Goal: Information Seeking & Learning: Learn about a topic

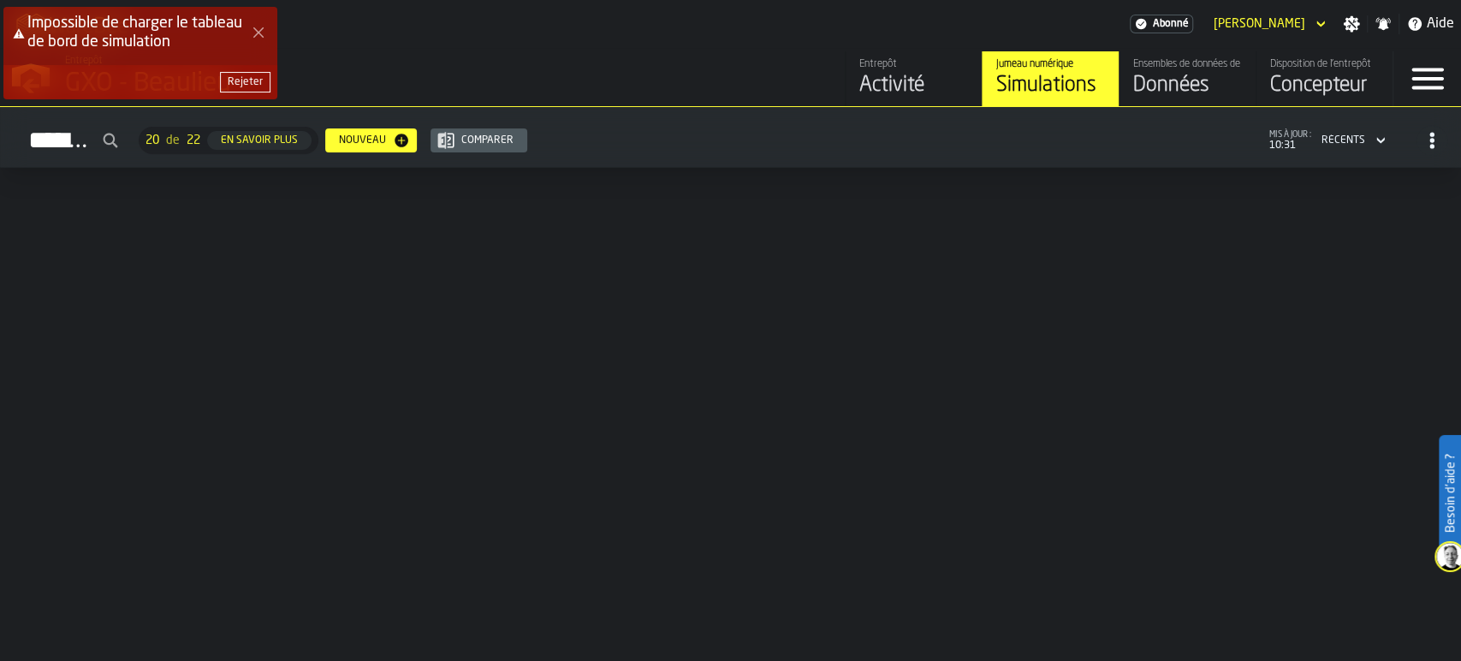
click at [266, 32] on button "Close Error" at bounding box center [258, 33] width 24 height 24
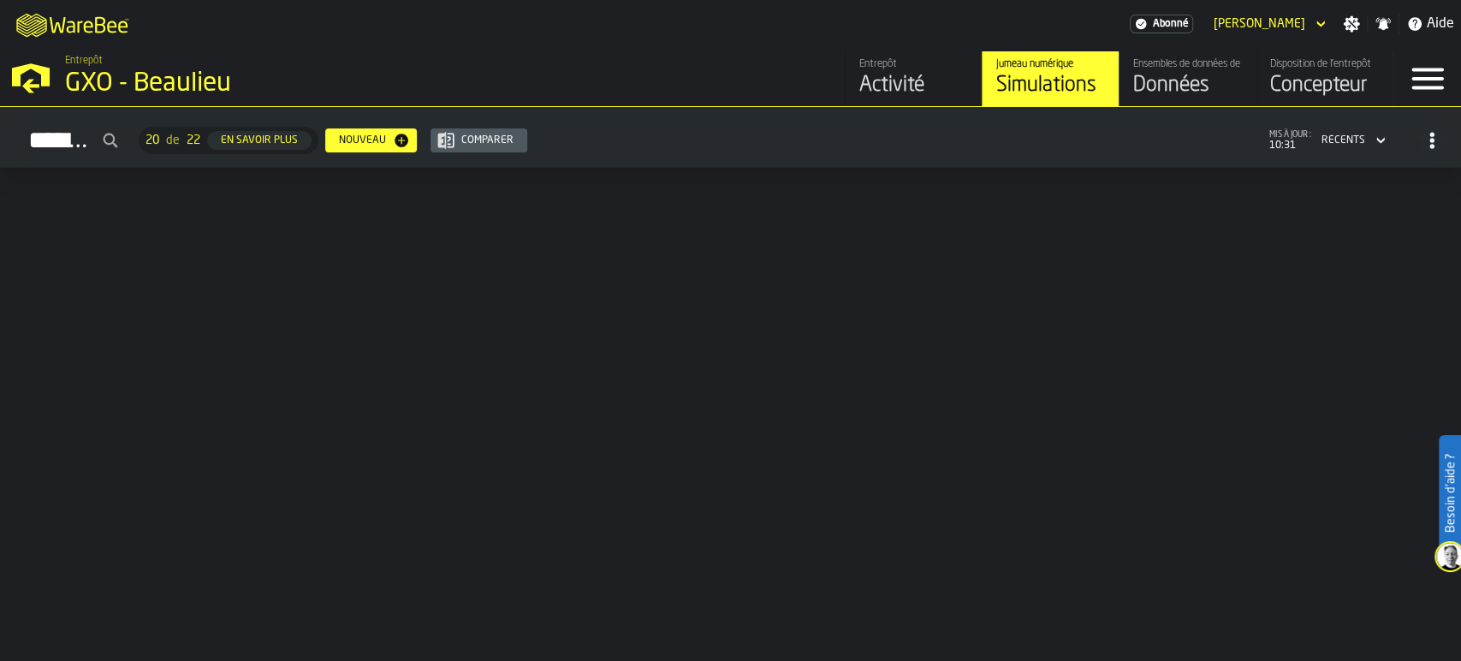
click at [1177, 83] on div "Données" at bounding box center [1187, 85] width 109 height 27
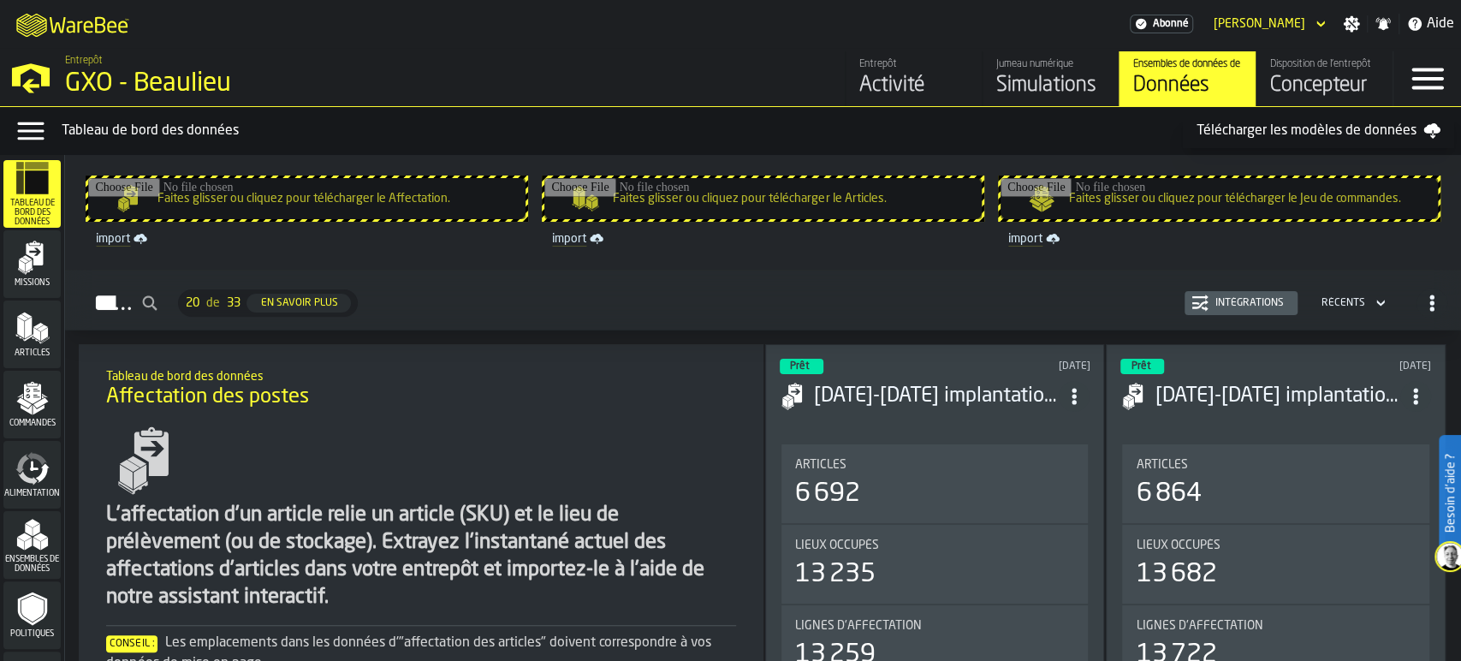
click at [896, 79] on div "Activité" at bounding box center [913, 85] width 109 height 27
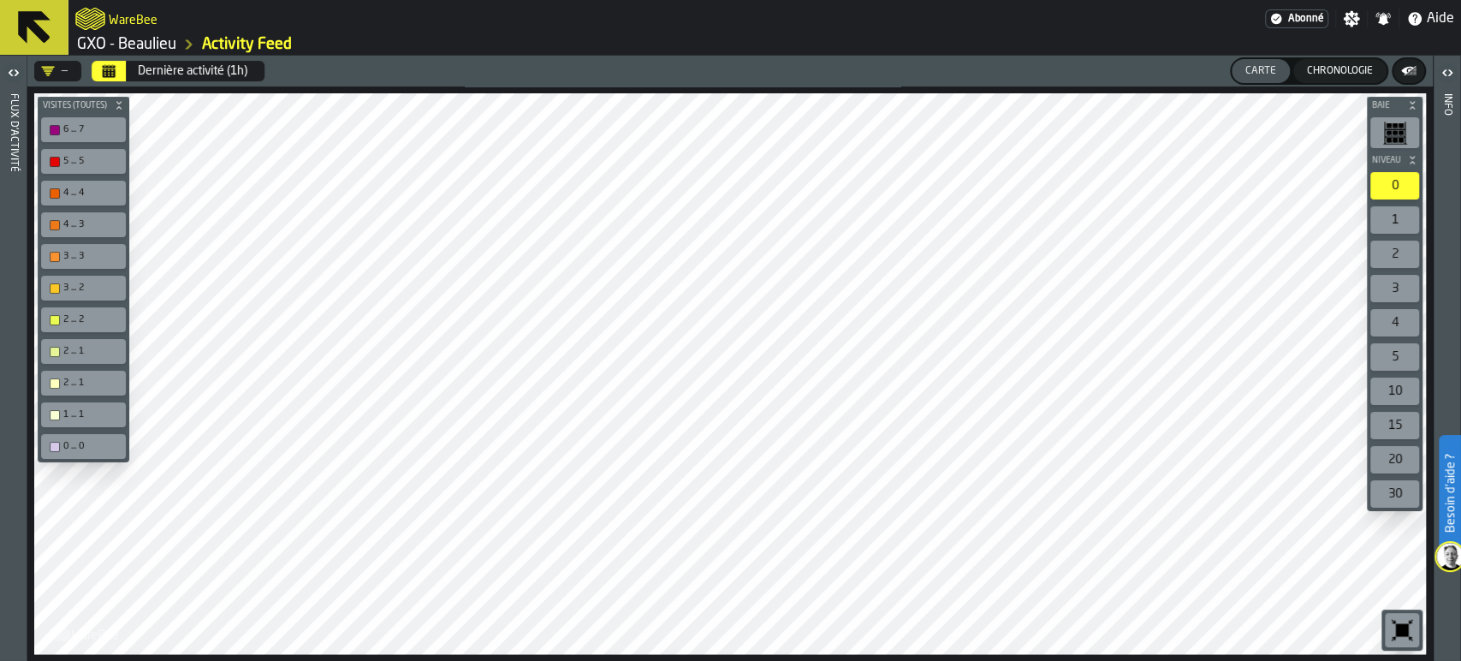
click at [14, 68] on icon "button-toggle-Ouvrir" at bounding box center [13, 72] width 21 height 21
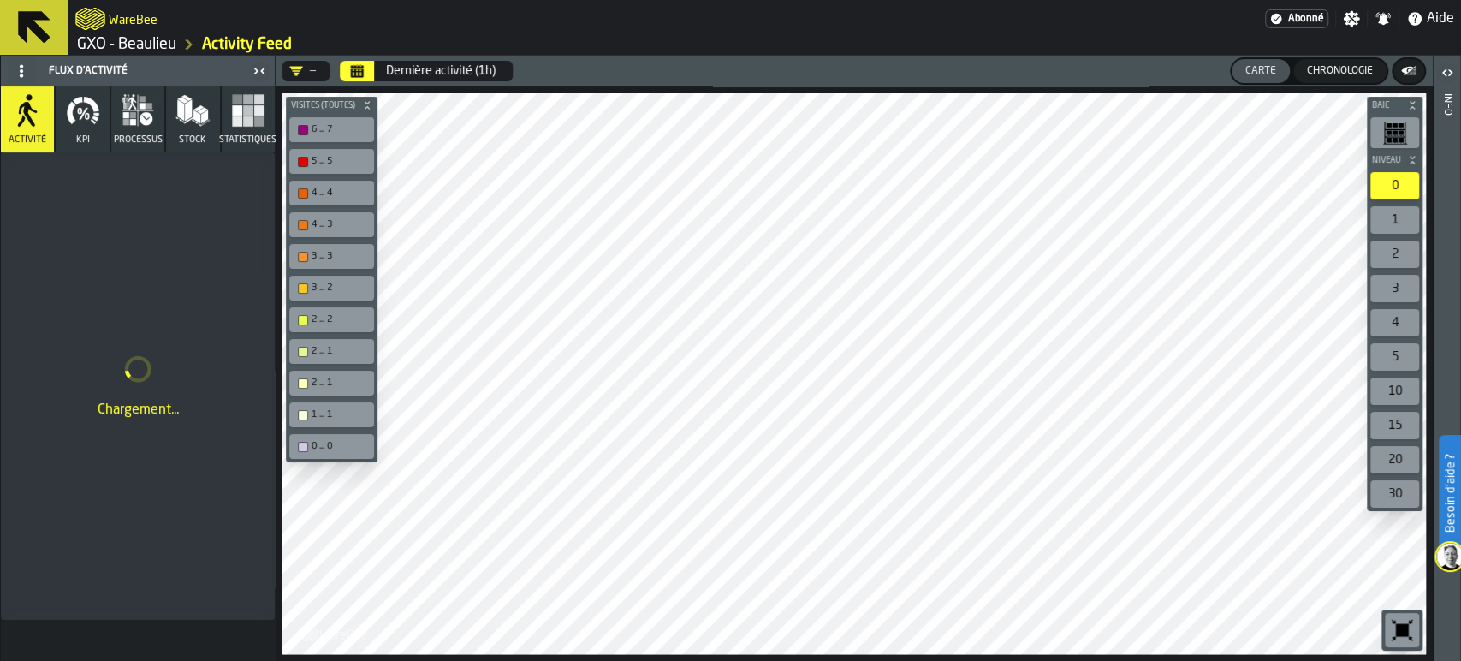
click at [98, 122] on icon "button" at bounding box center [83, 110] width 34 height 34
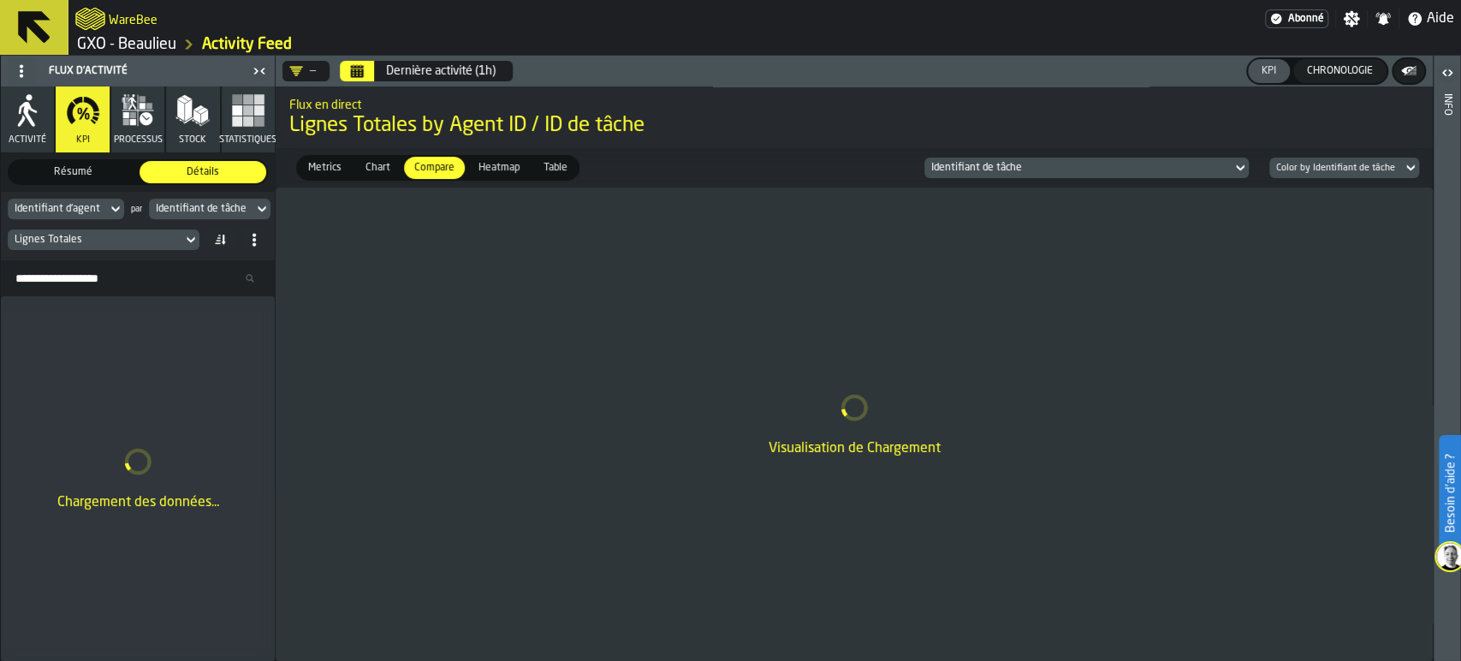
click at [130, 120] on icon "button" at bounding box center [133, 122] width 6 height 6
click at [187, 124] on icon "button" at bounding box center [192, 110] width 34 height 34
click at [246, 130] on button "Statistiques" at bounding box center [248, 119] width 53 height 66
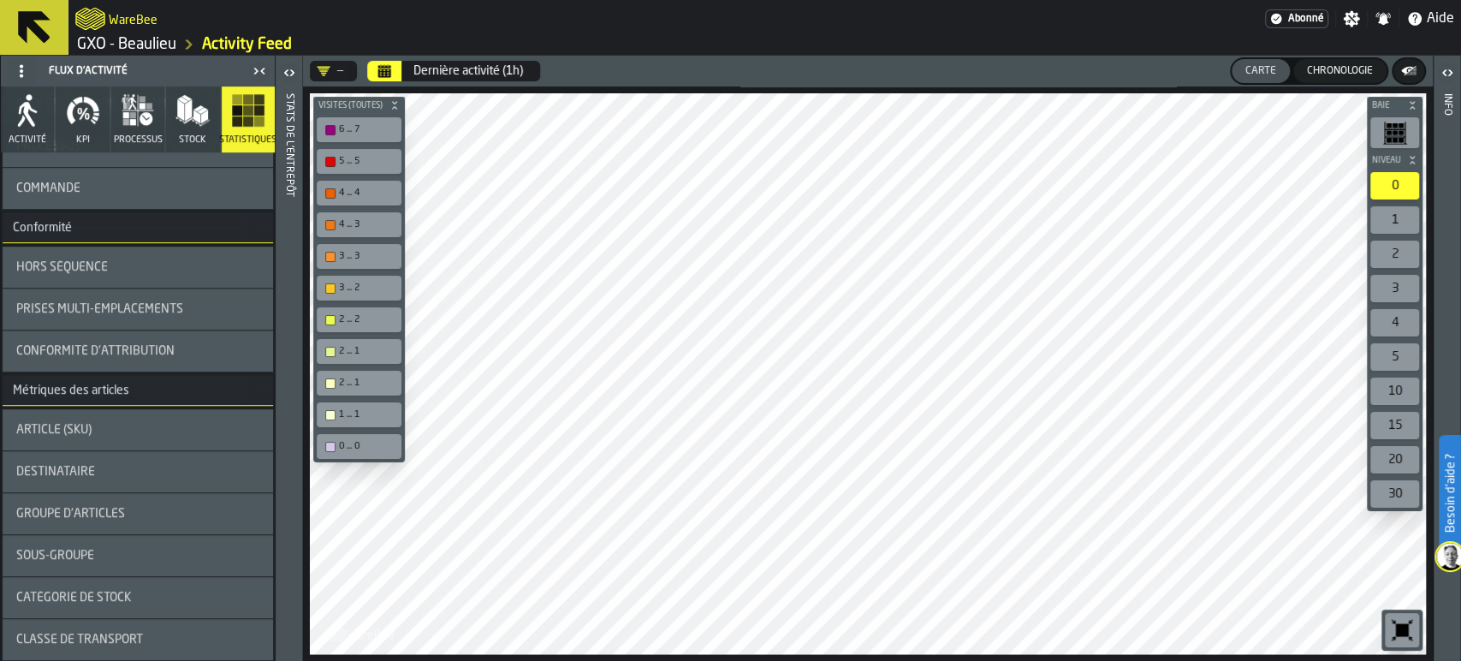
scroll to position [570, 0]
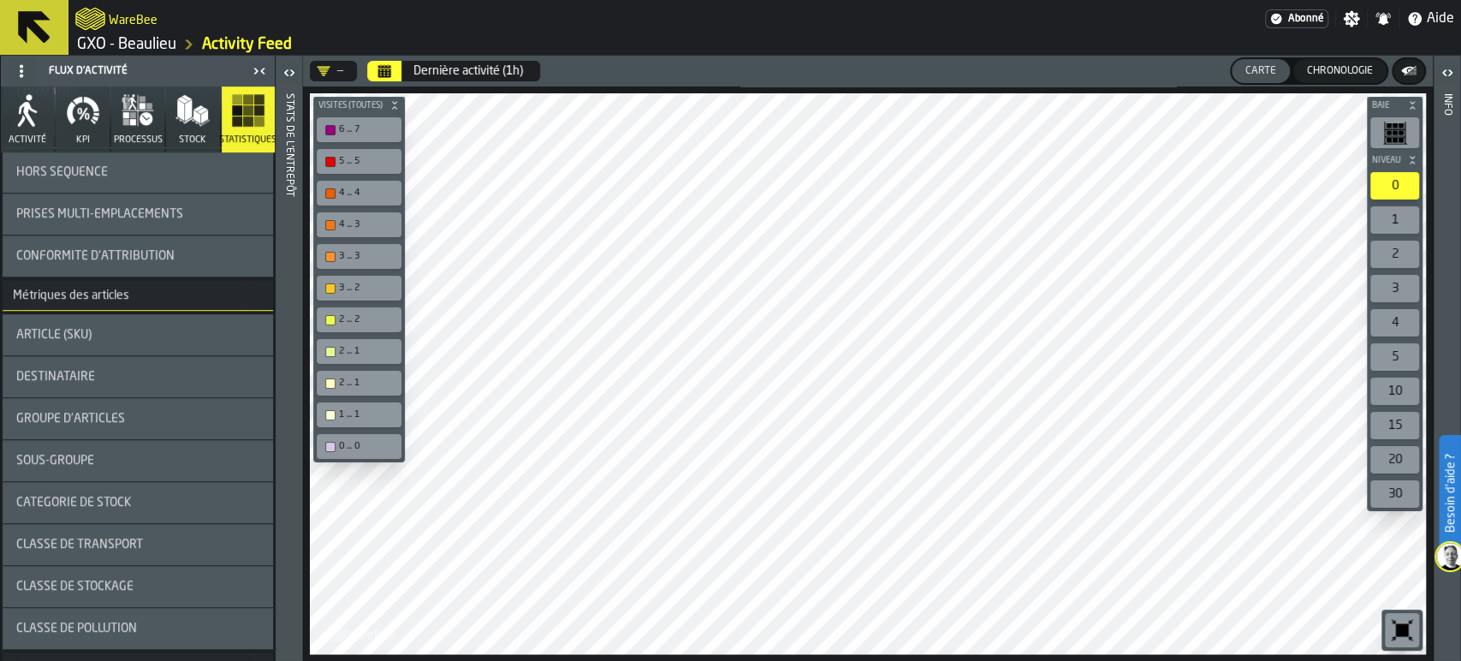
click at [82, 493] on div "Catégorie de Stock" at bounding box center [138, 502] width 270 height 41
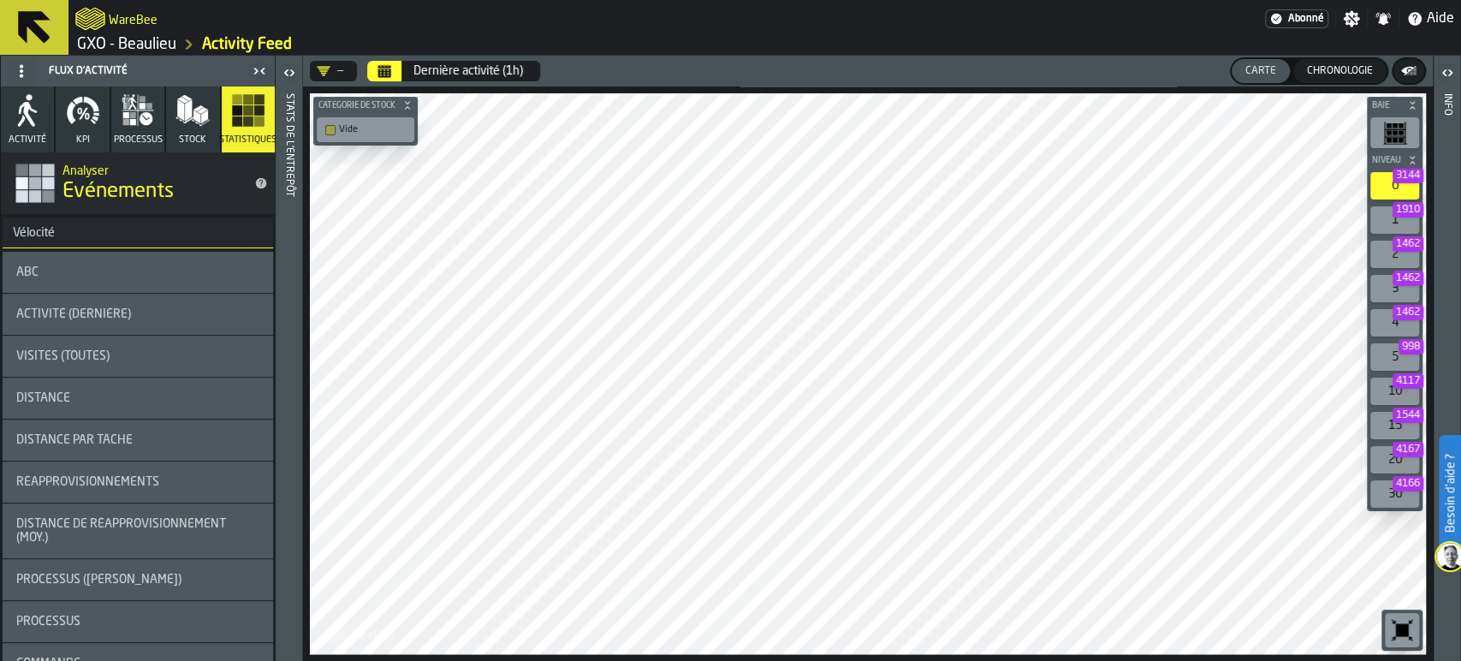
scroll to position [0, 0]
click at [182, 270] on div "ABC" at bounding box center [137, 272] width 243 height 14
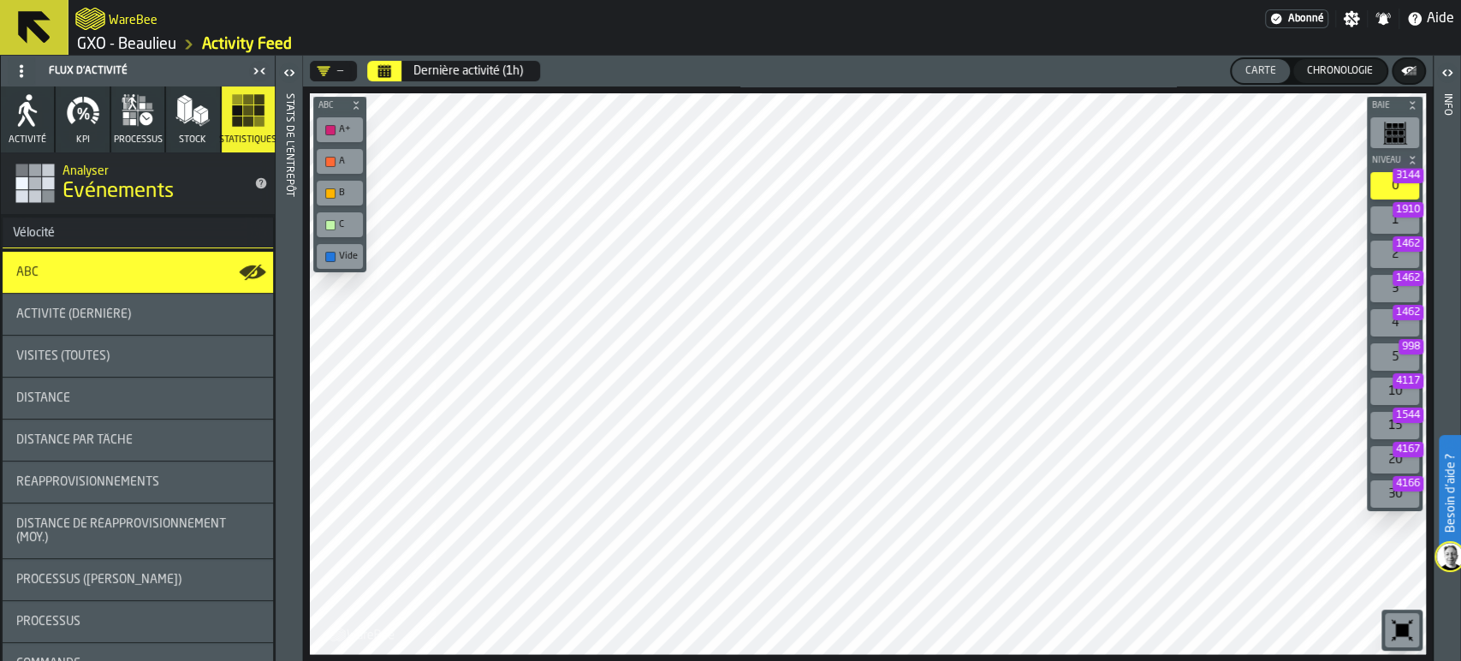
click at [110, 17] on h2 "WareBee" at bounding box center [133, 18] width 49 height 17
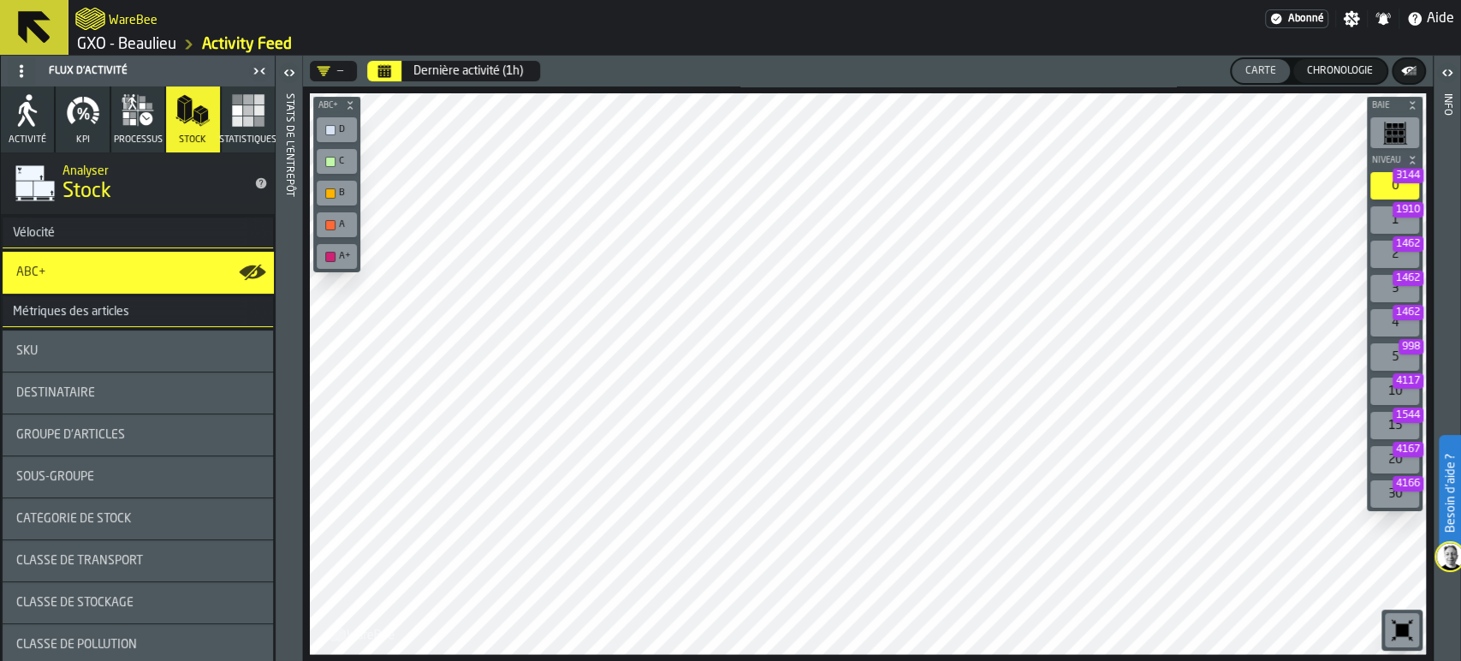
click at [110, 40] on link "GXO - Beaulieu" at bounding box center [126, 44] width 99 height 19
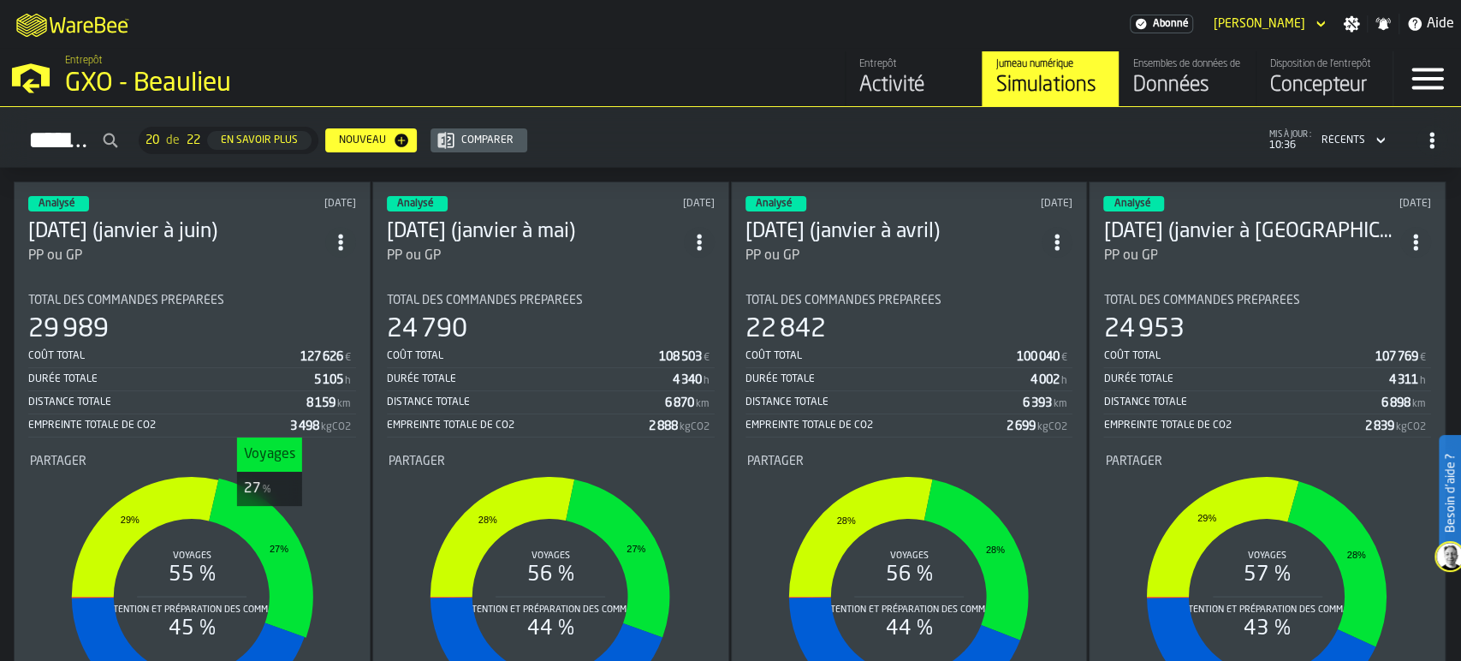
click at [255, 519] on icon "stat-Partager" at bounding box center [261, 557] width 104 height 159
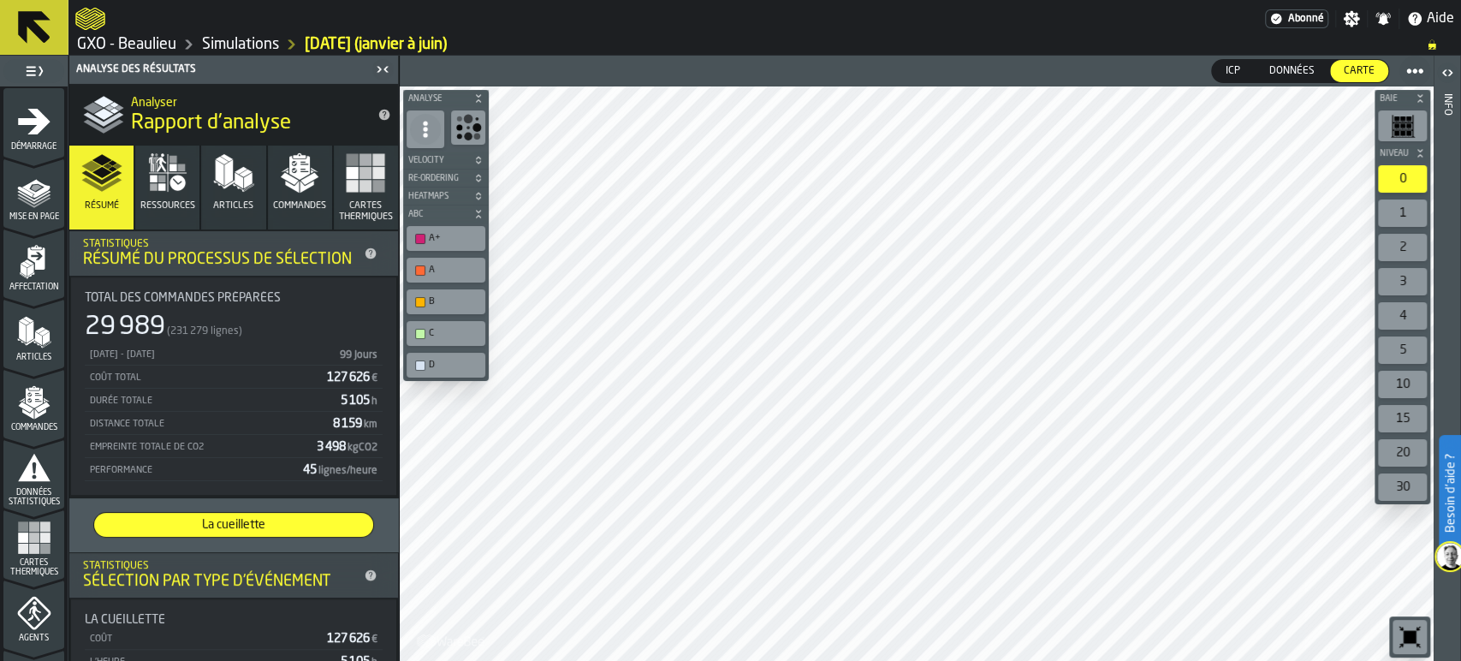
click at [451, 269] on div "A" at bounding box center [454, 269] width 51 height 11
click at [447, 304] on div "B" at bounding box center [454, 301] width 51 height 11
click at [447, 332] on div "C" at bounding box center [454, 333] width 51 height 11
click at [447, 360] on div "D" at bounding box center [454, 364] width 51 height 11
click at [1417, 211] on div "1" at bounding box center [1402, 212] width 49 height 27
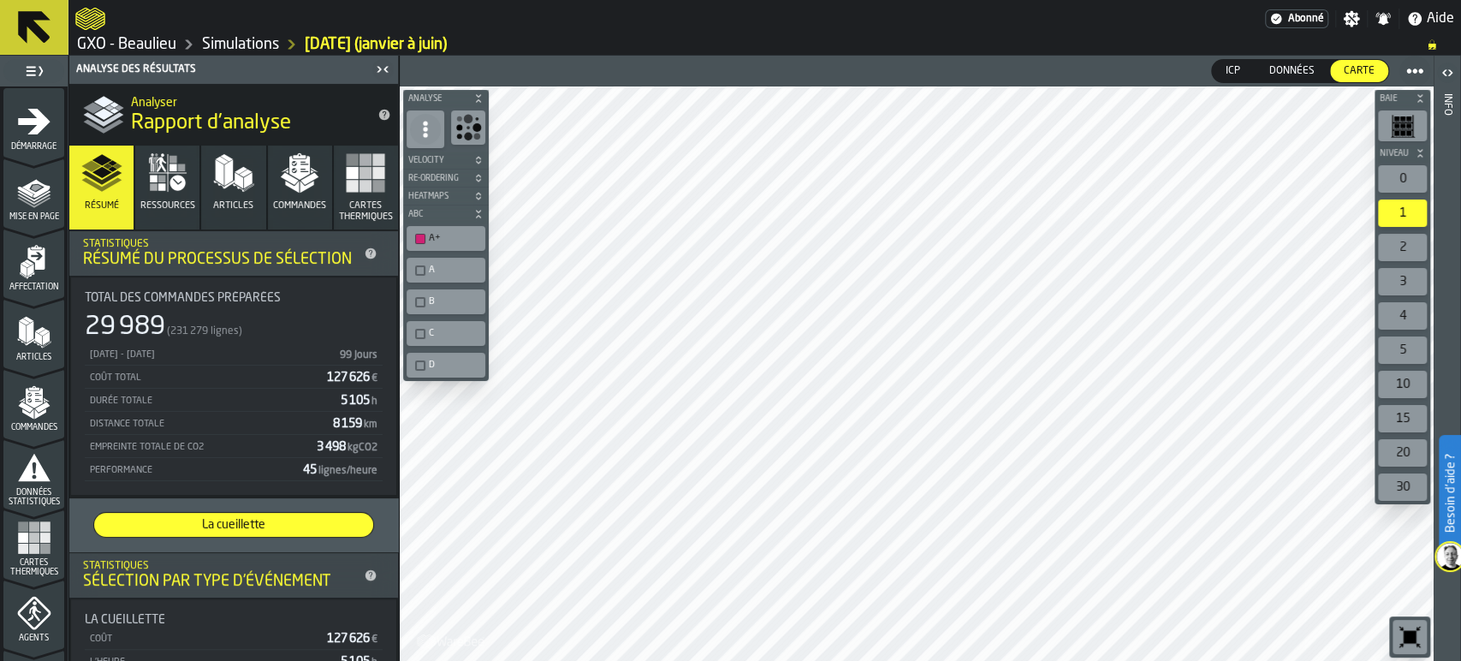
click at [1283, 71] on span "Données" at bounding box center [1291, 70] width 59 height 15
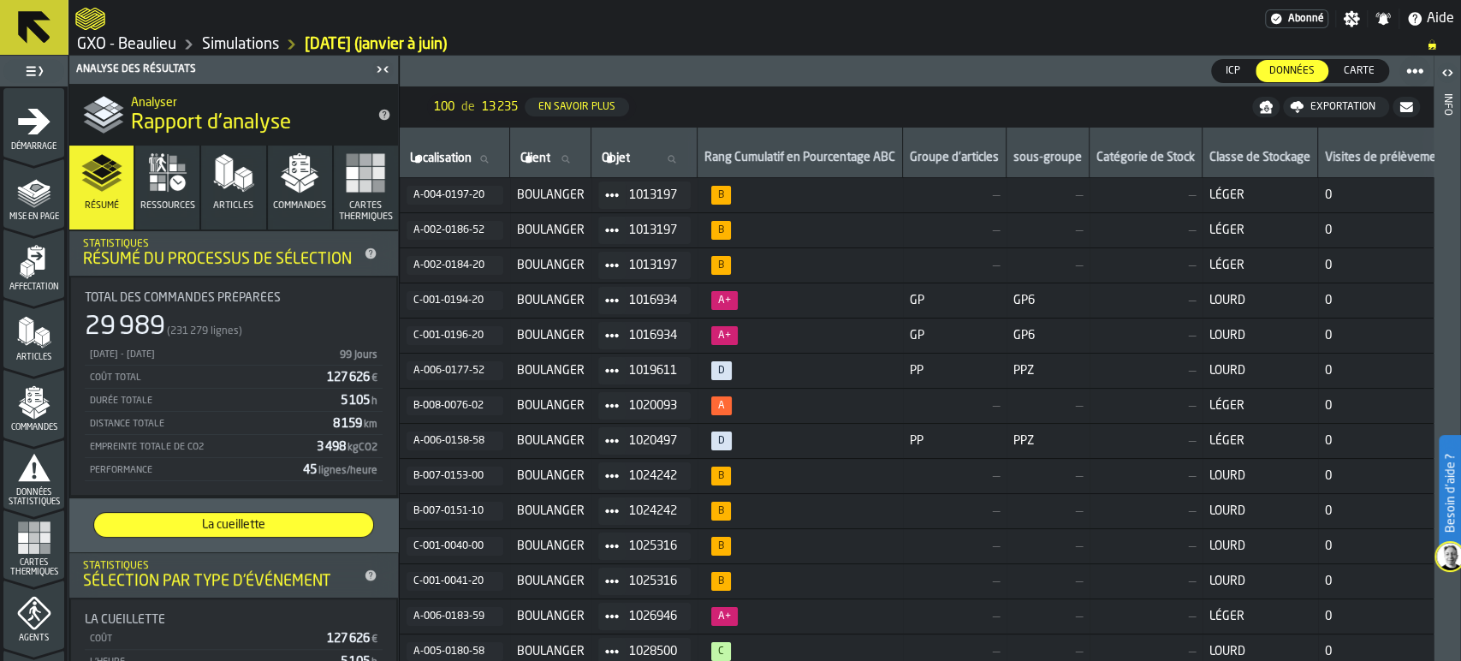
click at [359, 183] on rect "button" at bounding box center [365, 186] width 12 height 12
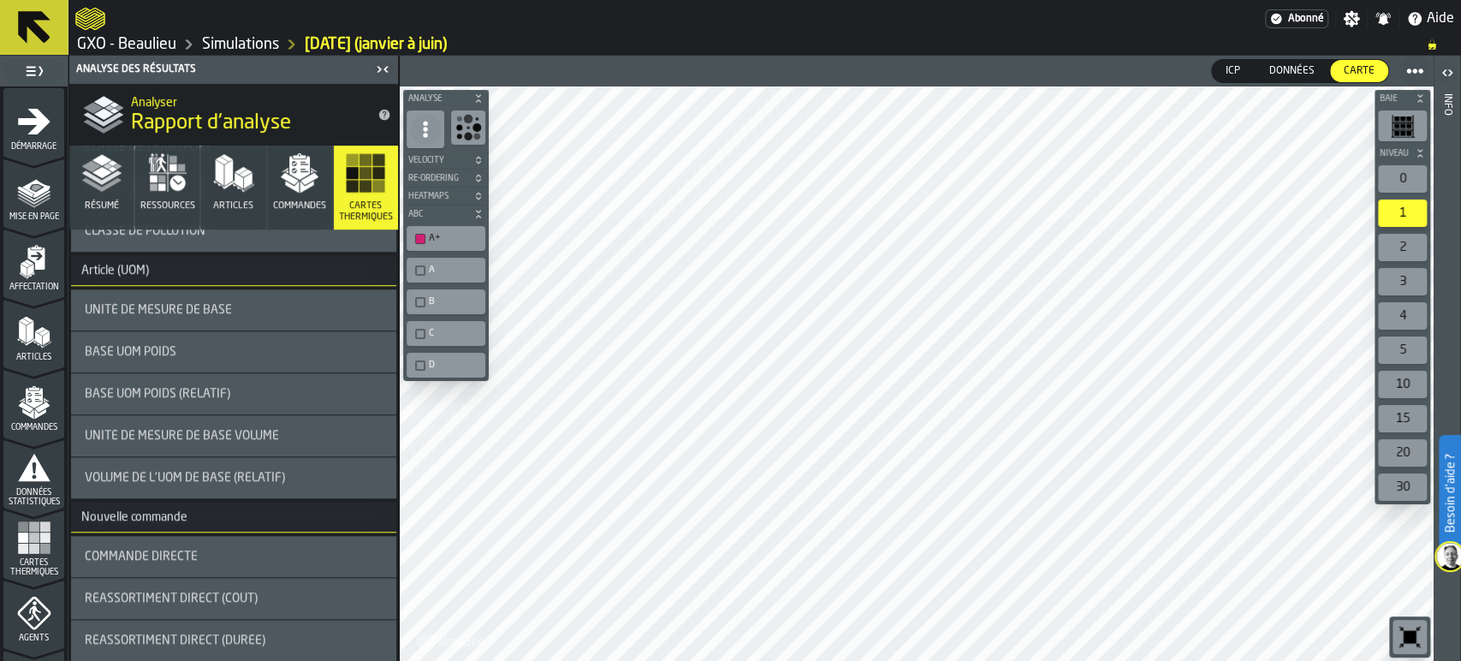
scroll to position [665, 0]
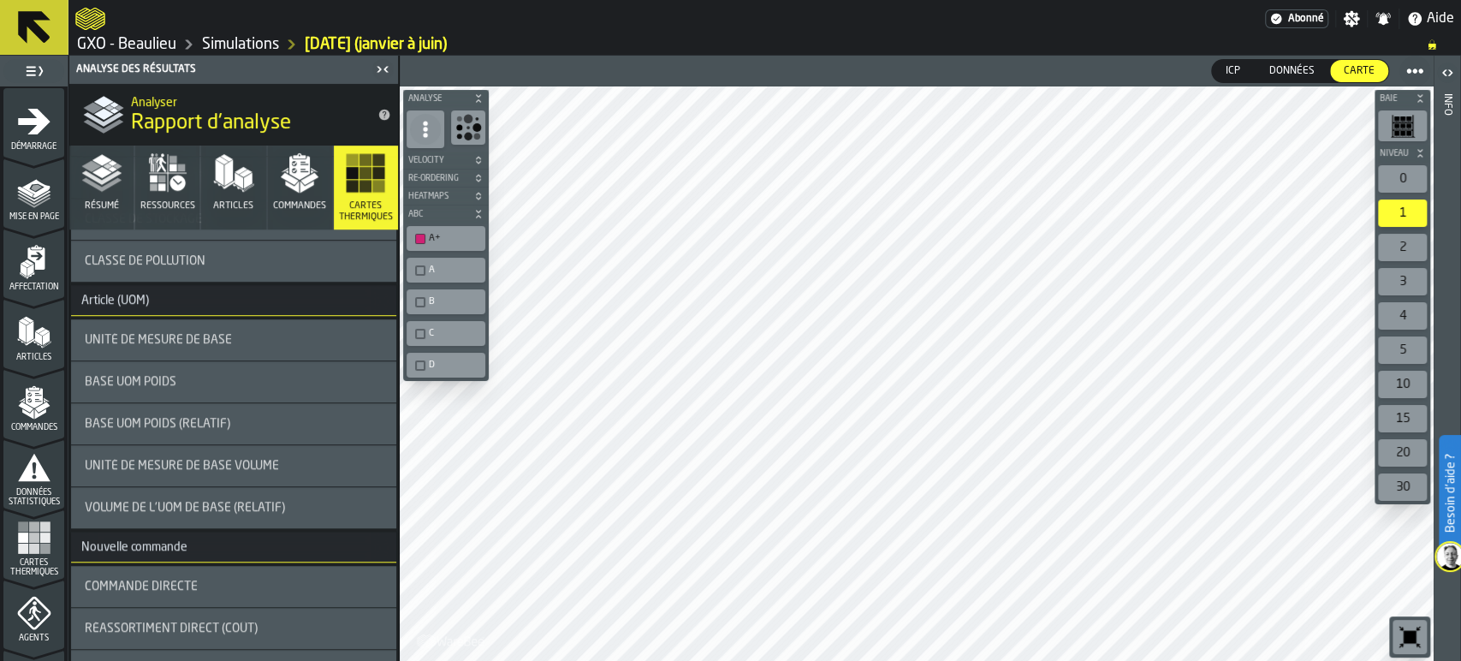
click at [166, 372] on div "Base UOM Poids" at bounding box center [233, 381] width 325 height 41
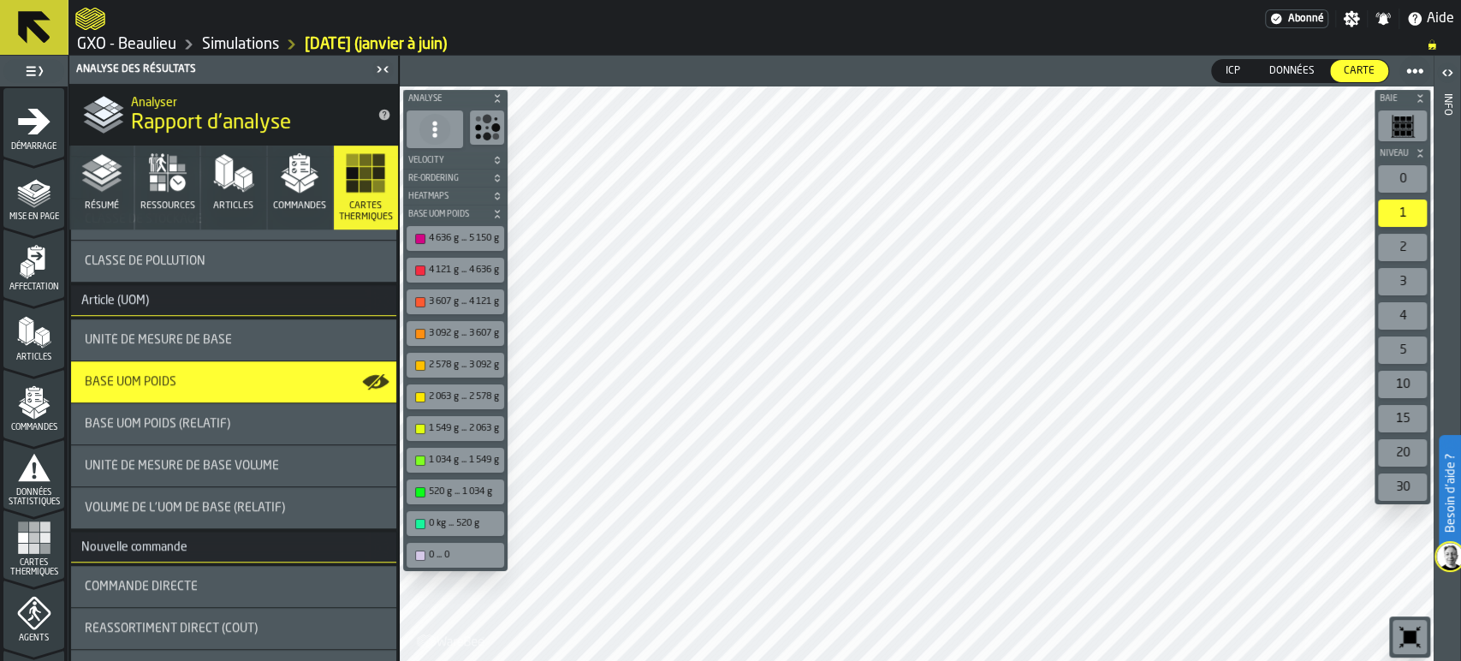
click at [1409, 168] on div "0" at bounding box center [1402, 178] width 49 height 27
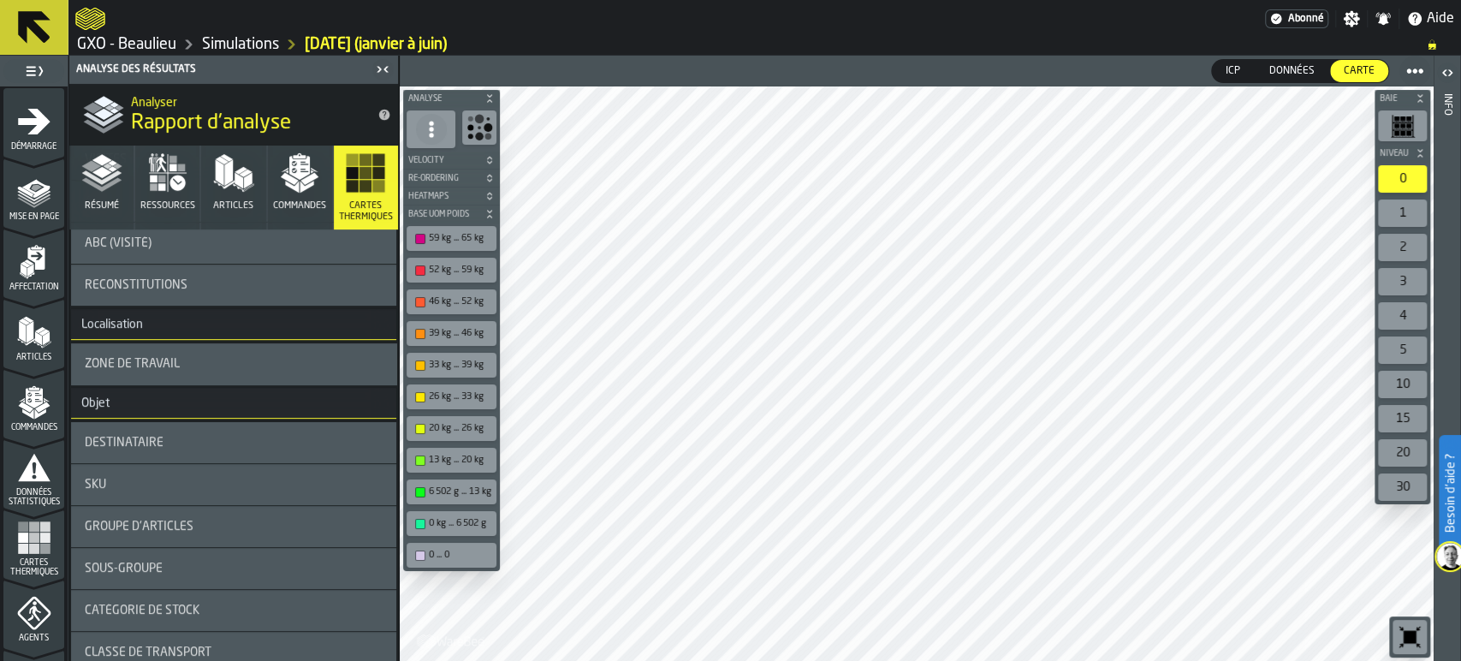
scroll to position [0, 0]
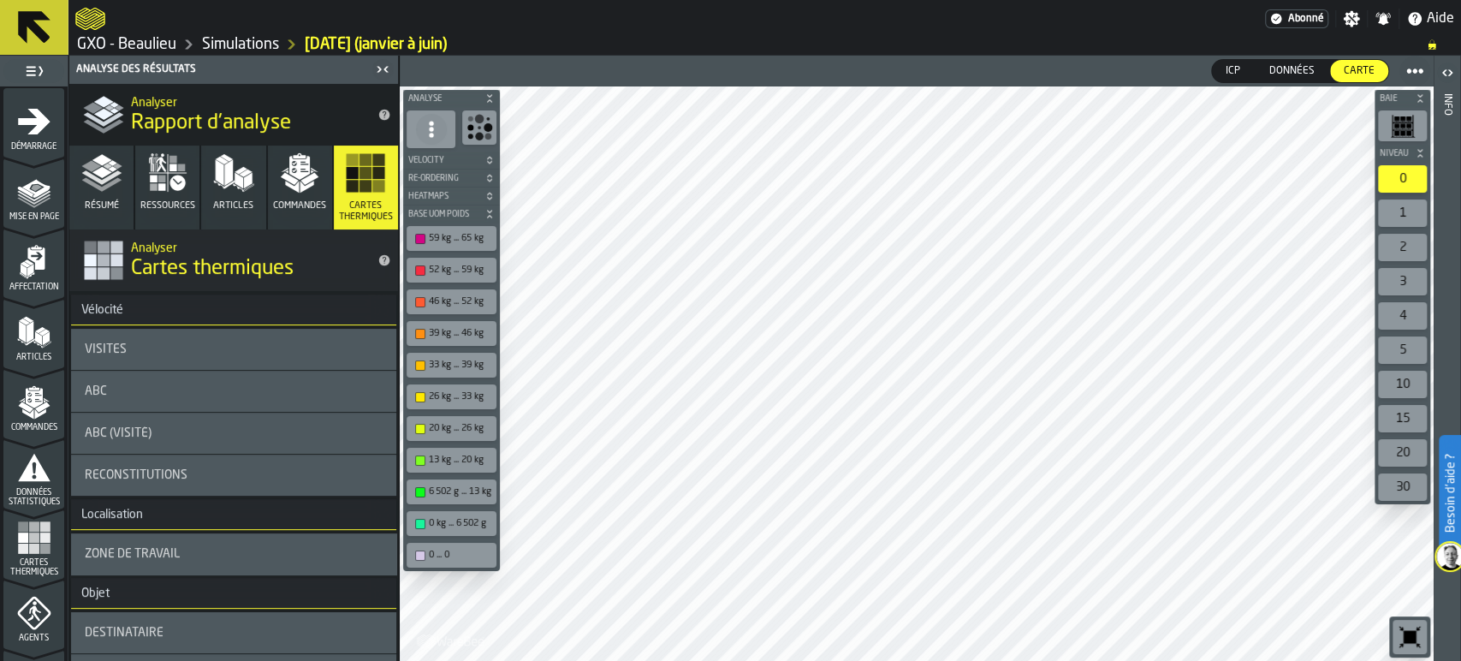
click at [132, 424] on div "ABC (Visité)" at bounding box center [233, 432] width 325 height 41
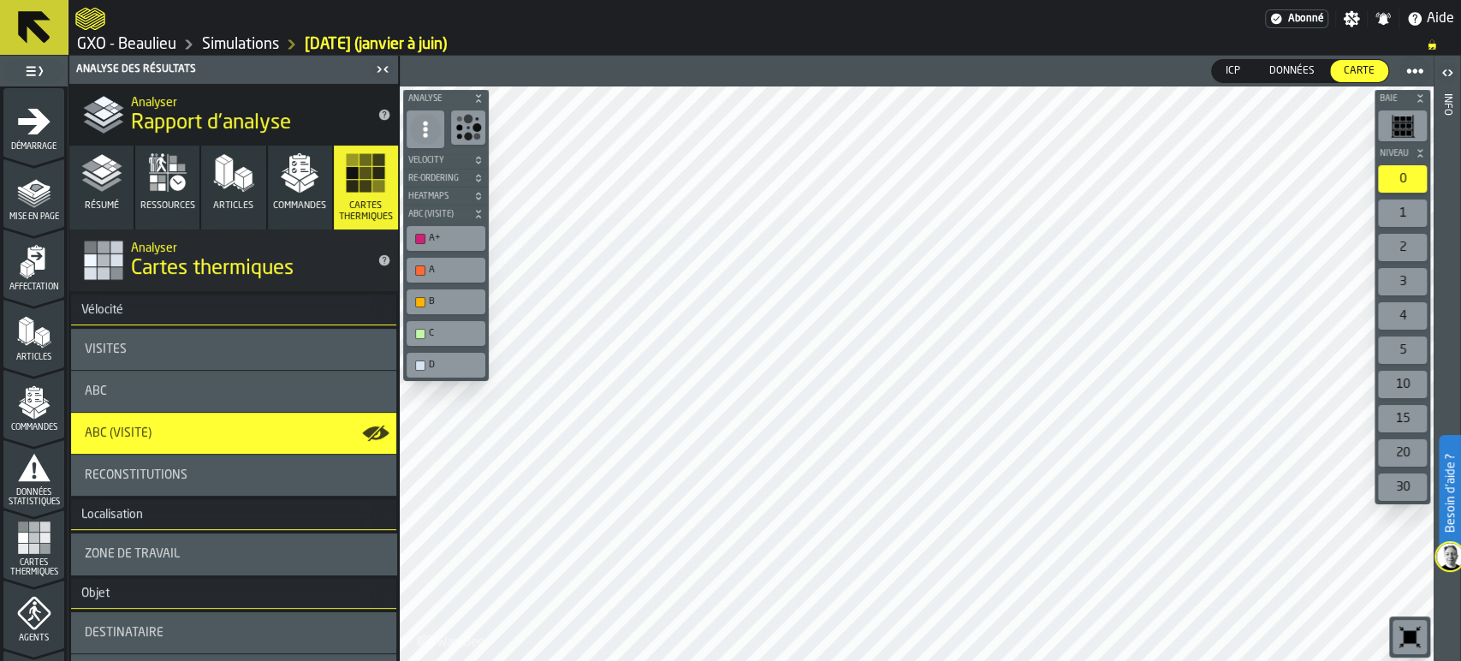
click at [479, 94] on icon "button-" at bounding box center [478, 98] width 10 height 10
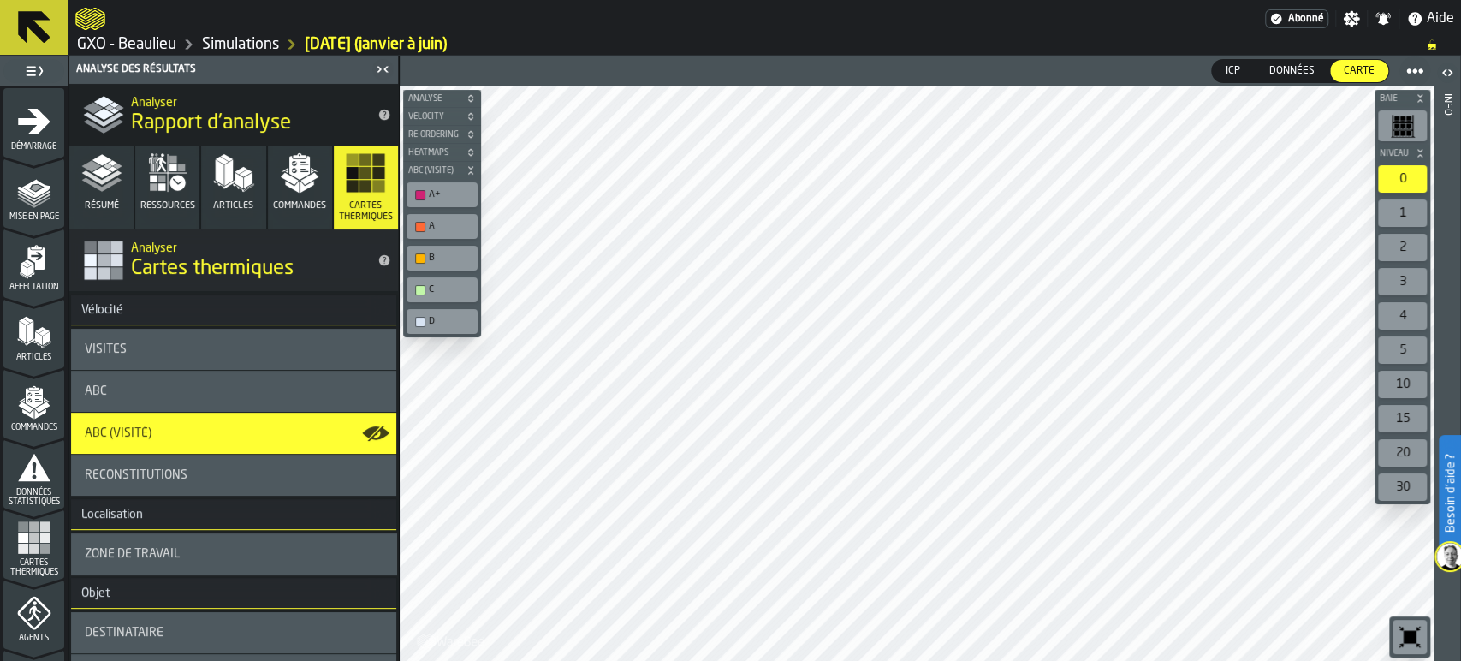
click at [471, 97] on icon "button-" at bounding box center [471, 98] width 10 height 10
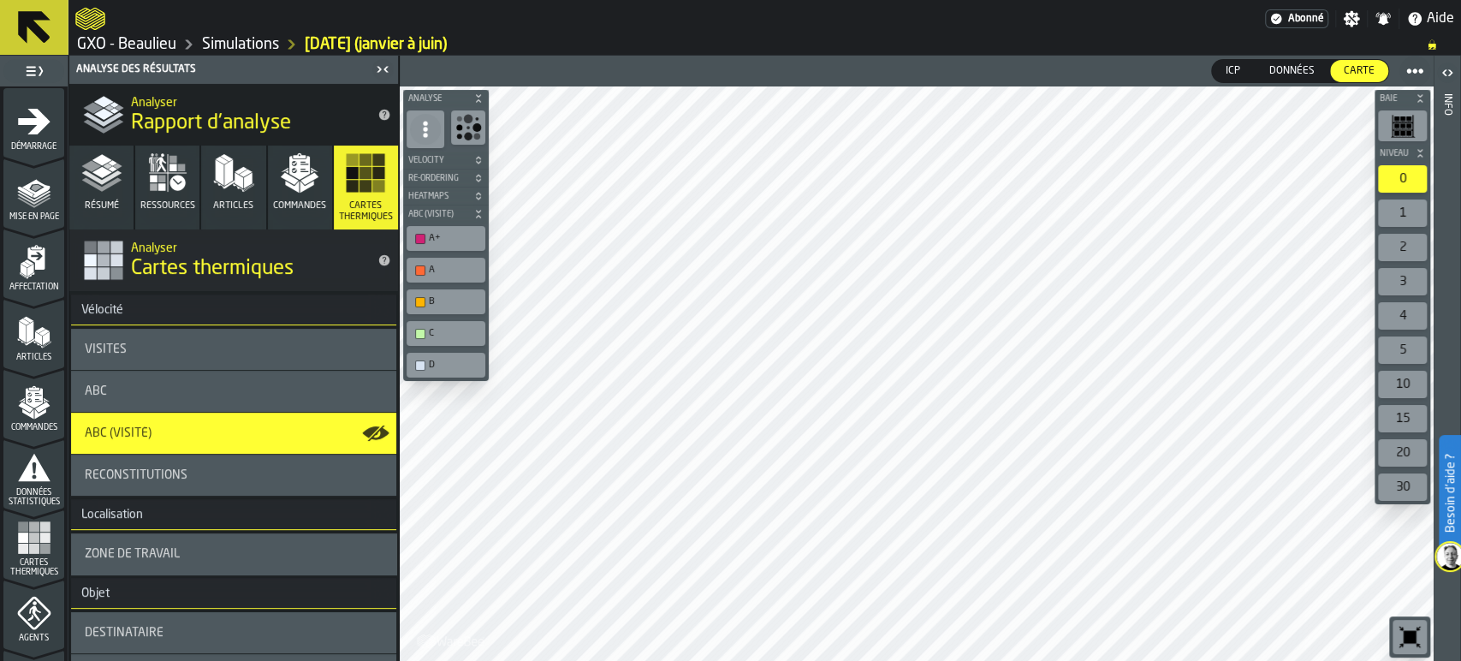
click at [473, 159] on icon "button-" at bounding box center [478, 160] width 10 height 10
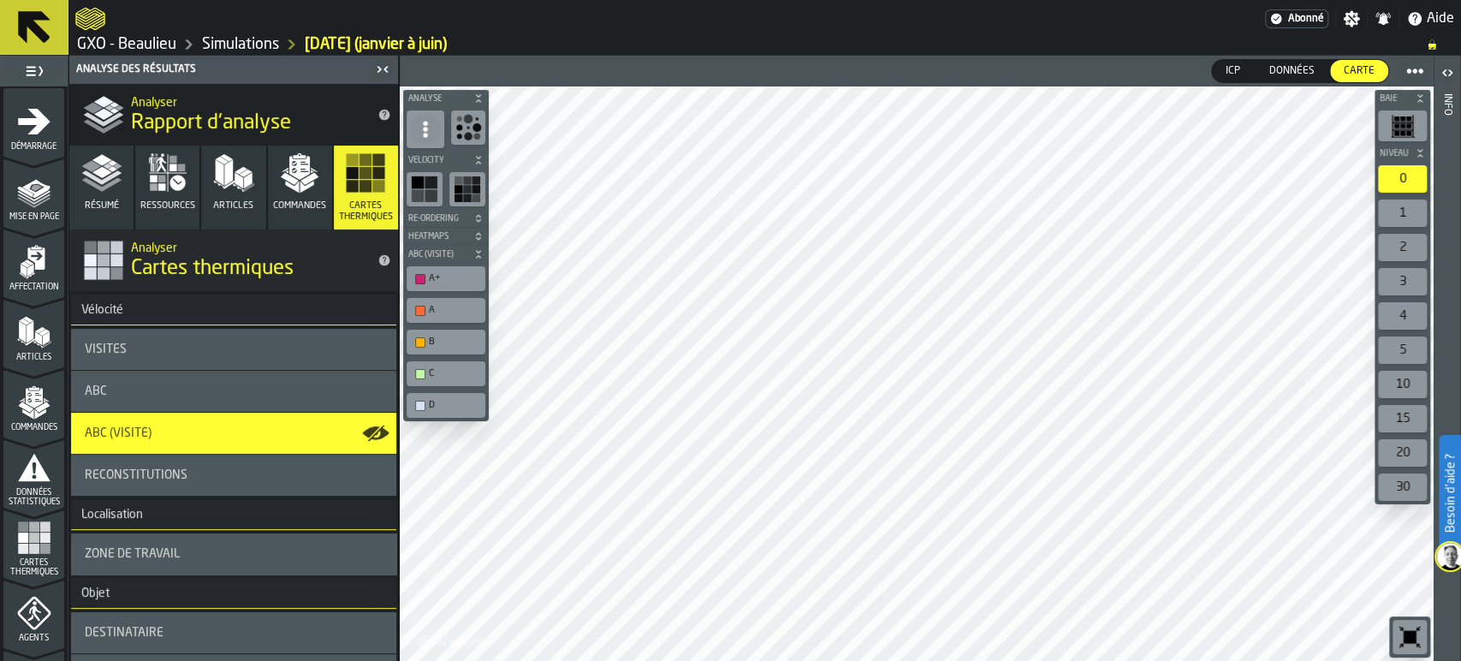
click at [480, 217] on icon "button-" at bounding box center [478, 218] width 10 height 10
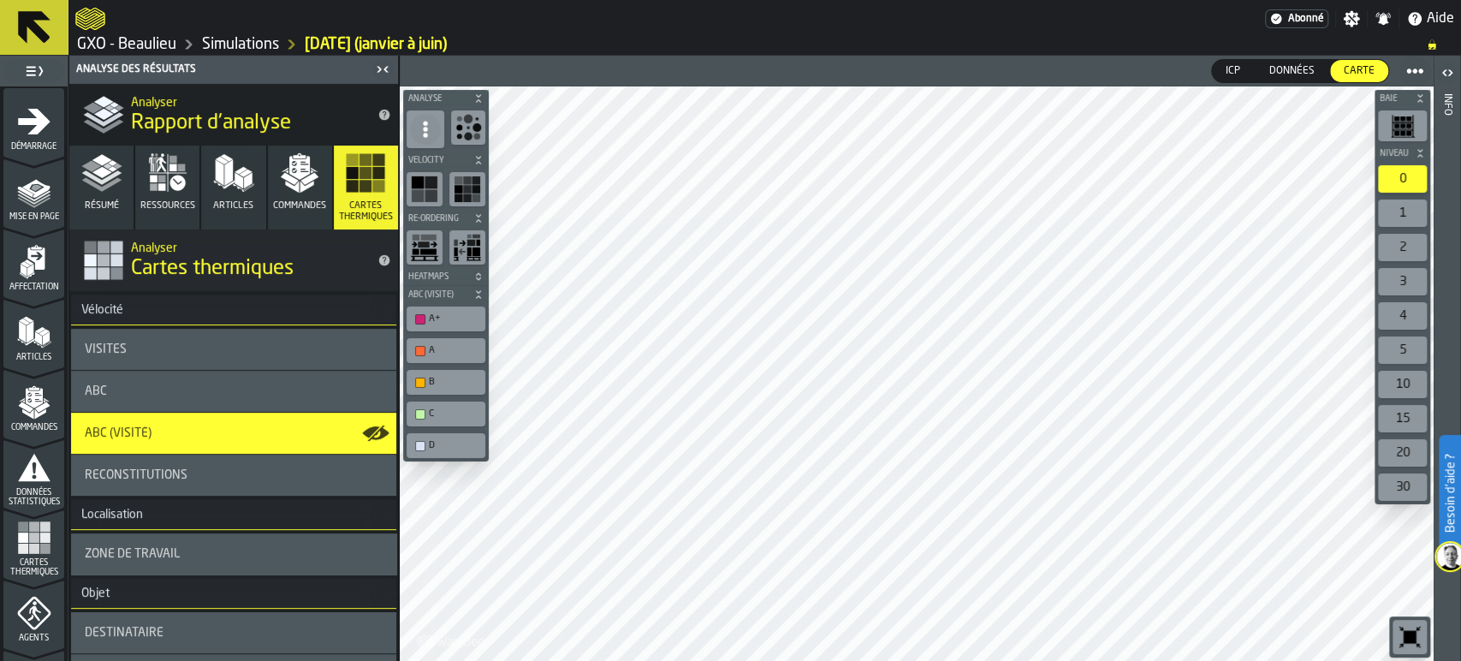
click at [477, 282] on button "Heatmaps" at bounding box center [446, 276] width 86 height 17
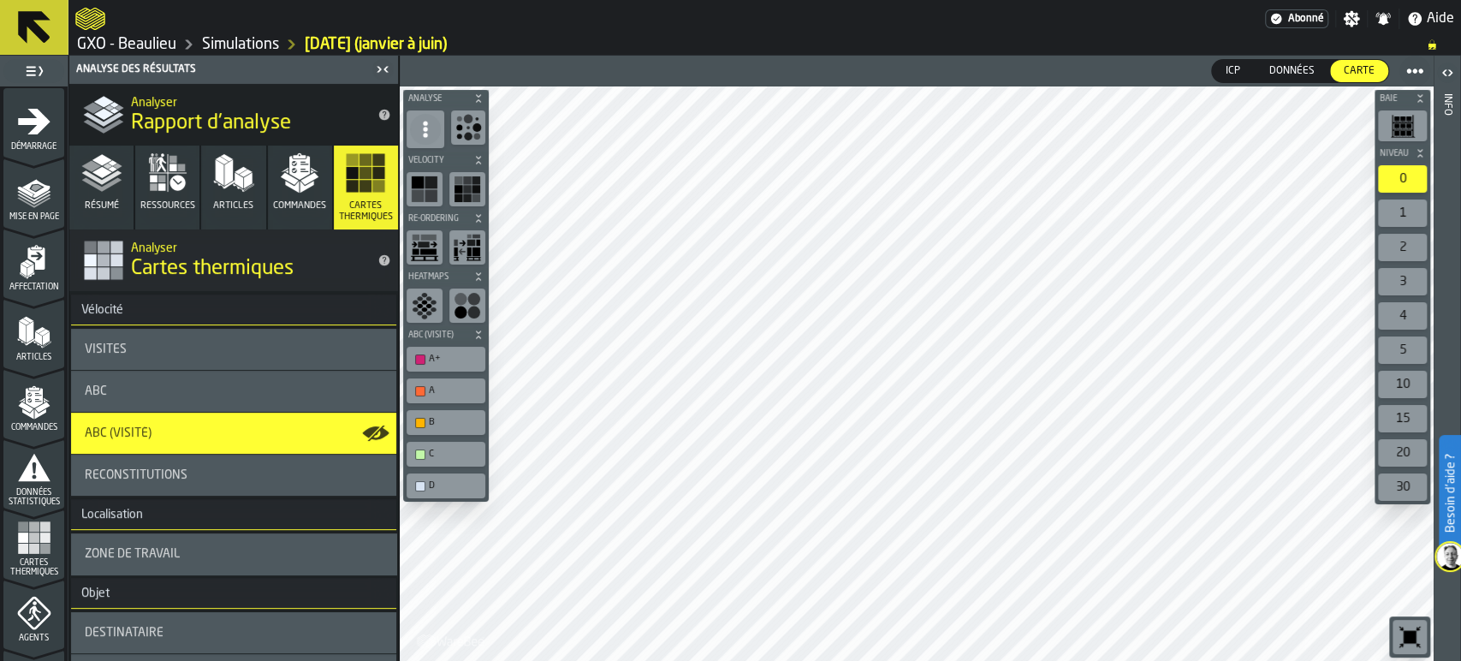
click at [478, 329] on icon "button-" at bounding box center [478, 334] width 10 height 10
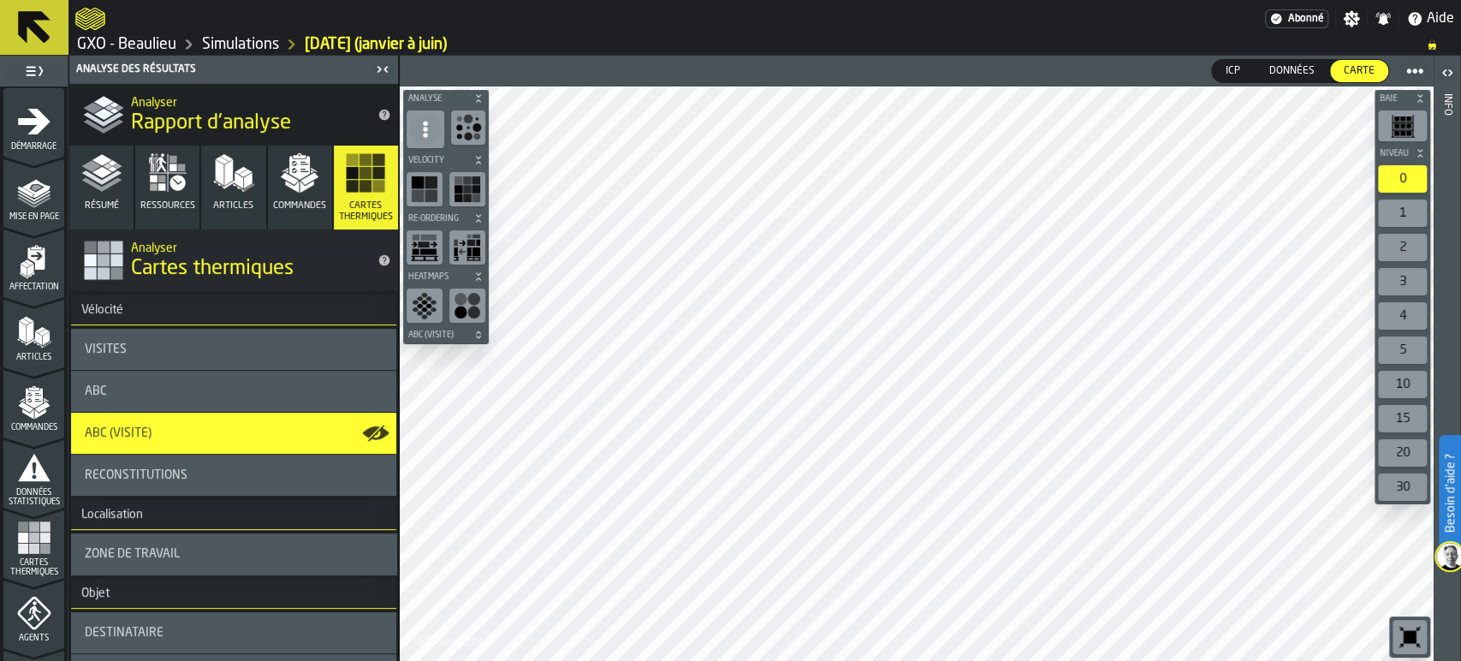
click at [478, 340] on button "ABC (Visité)" at bounding box center [446, 334] width 86 height 17
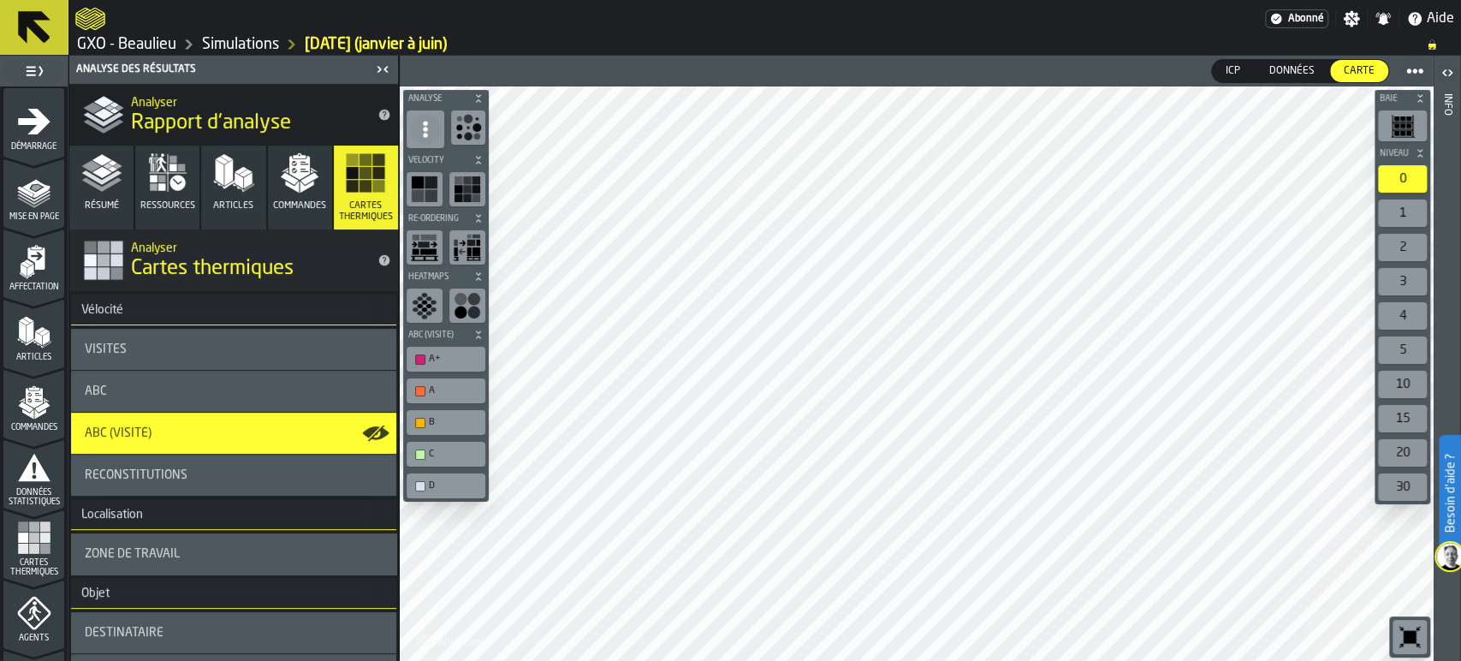
click at [477, 272] on icon "button-" at bounding box center [478, 276] width 10 height 10
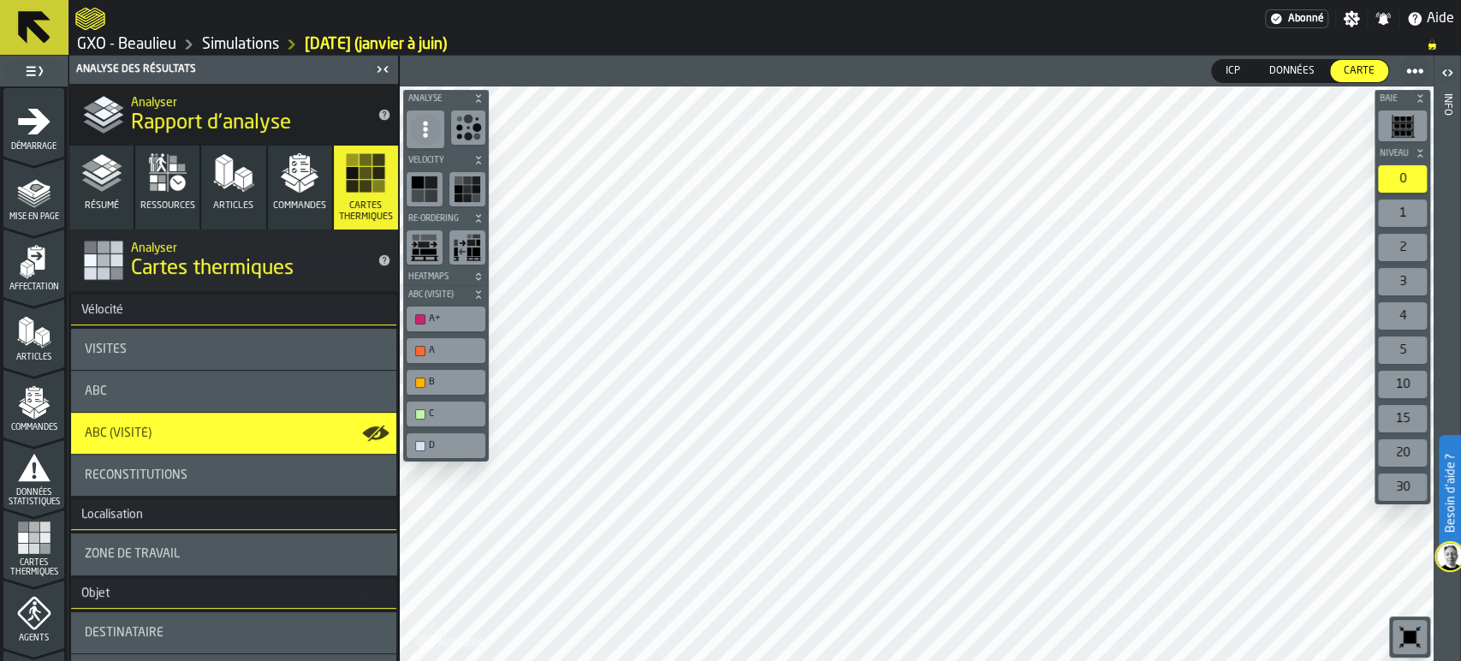
click at [480, 218] on icon "button-" at bounding box center [478, 218] width 10 height 10
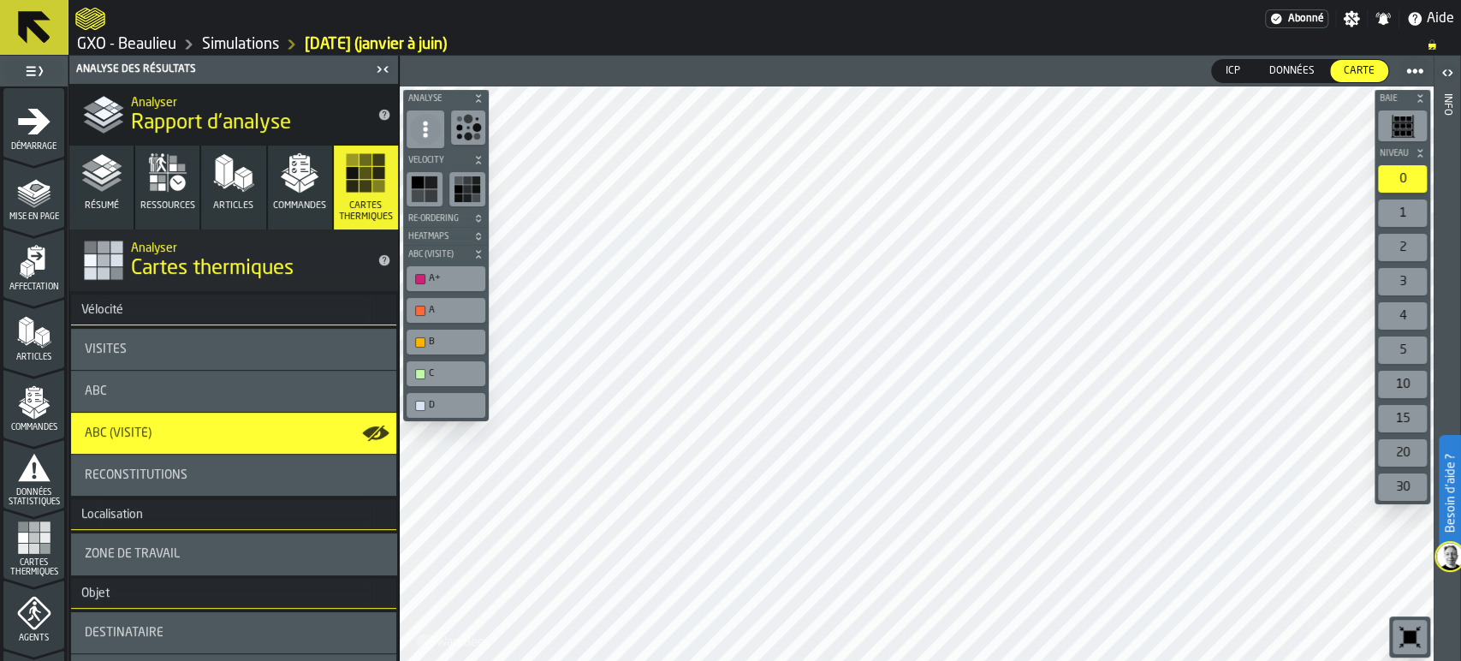
click at [483, 163] on icon "button-" at bounding box center [478, 160] width 10 height 10
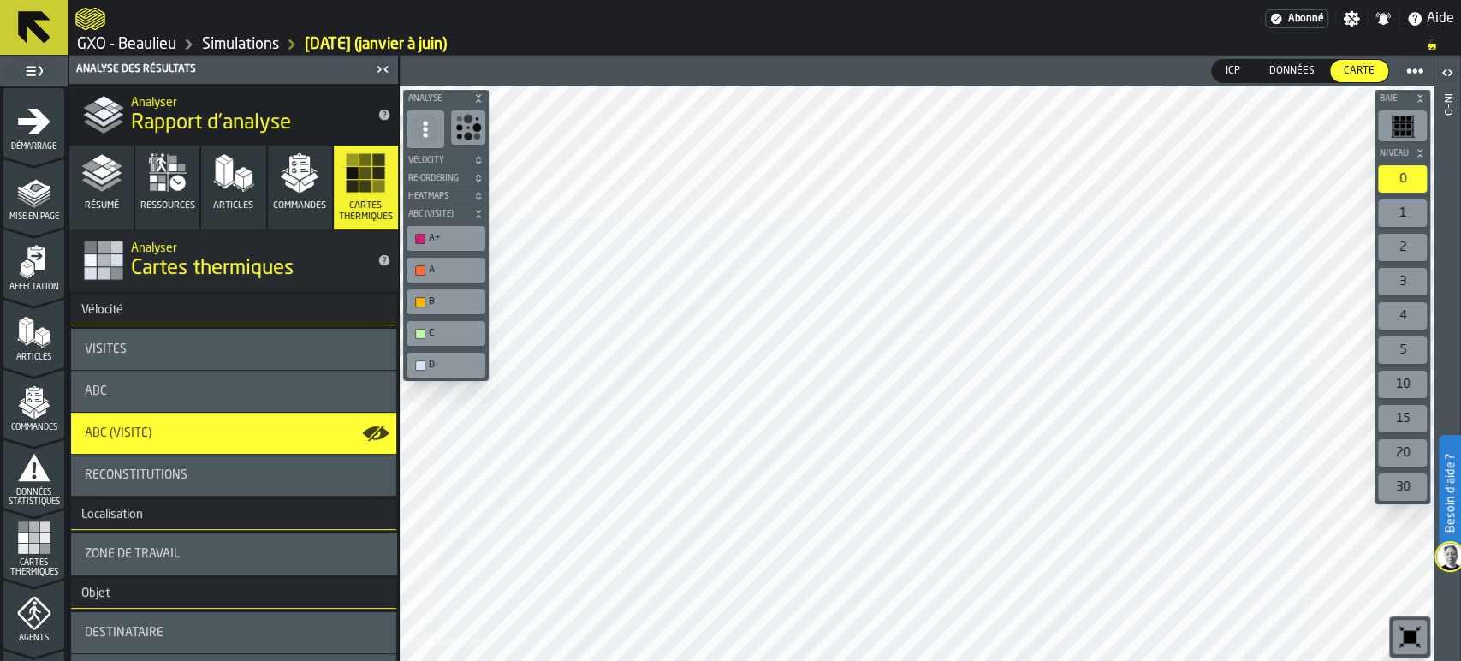
click at [287, 189] on icon "button" at bounding box center [299, 172] width 41 height 41
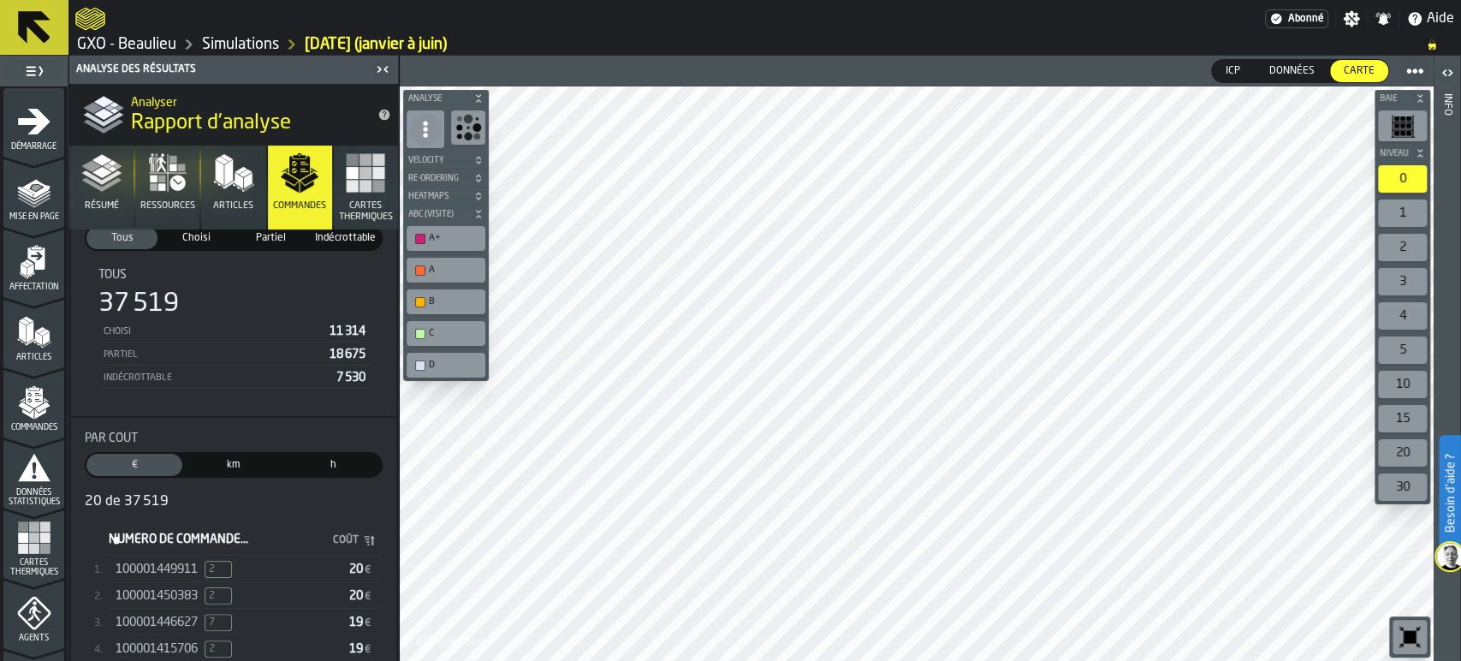
scroll to position [190, 0]
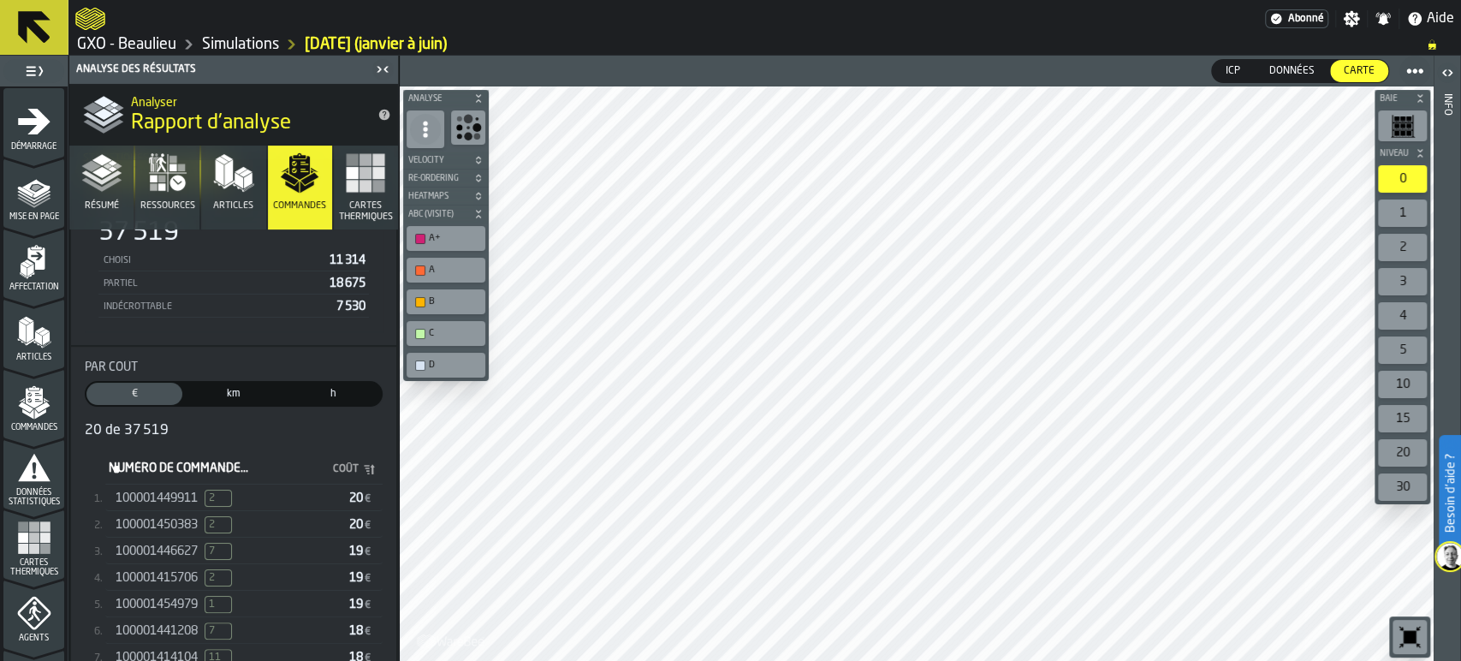
click at [138, 490] on div "100001449911 2" at bounding box center [229, 498] width 227 height 17
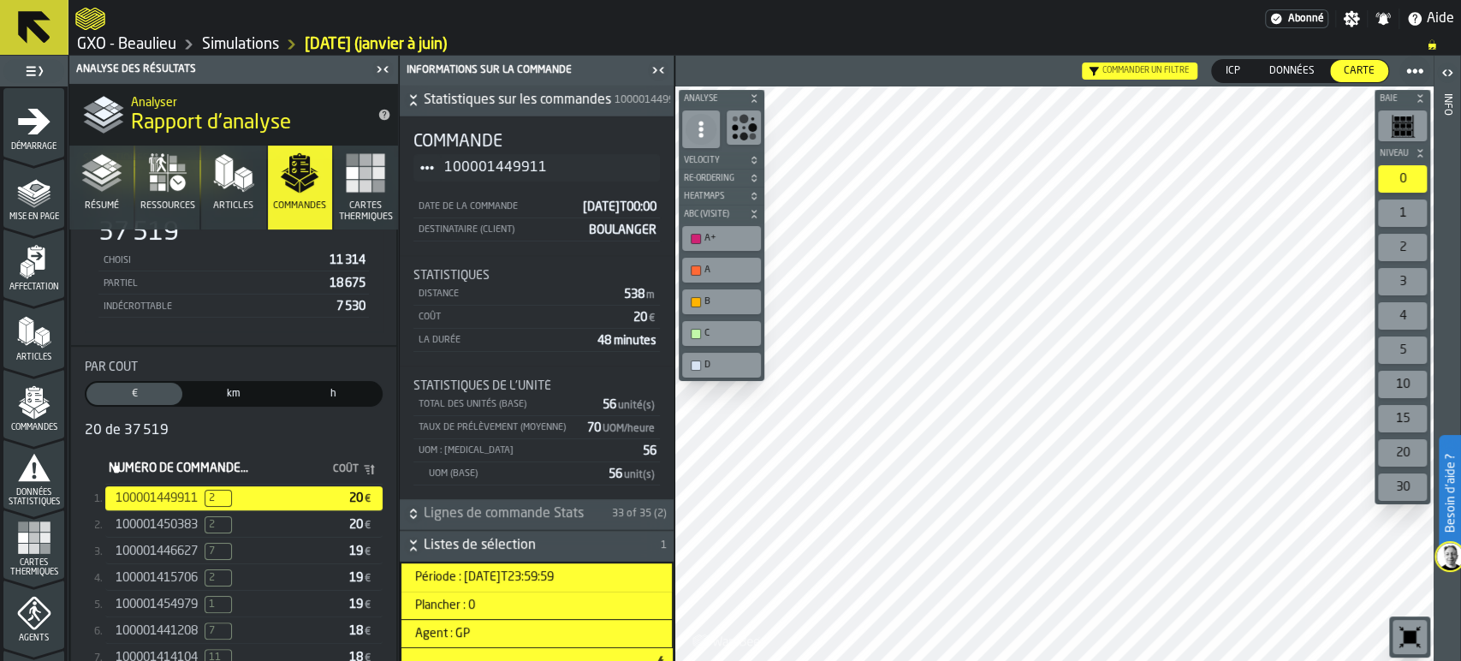
click at [1411, 644] on icon "button-toolbar-undefined" at bounding box center [1409, 636] width 27 height 27
